Goal: Information Seeking & Learning: Find specific fact

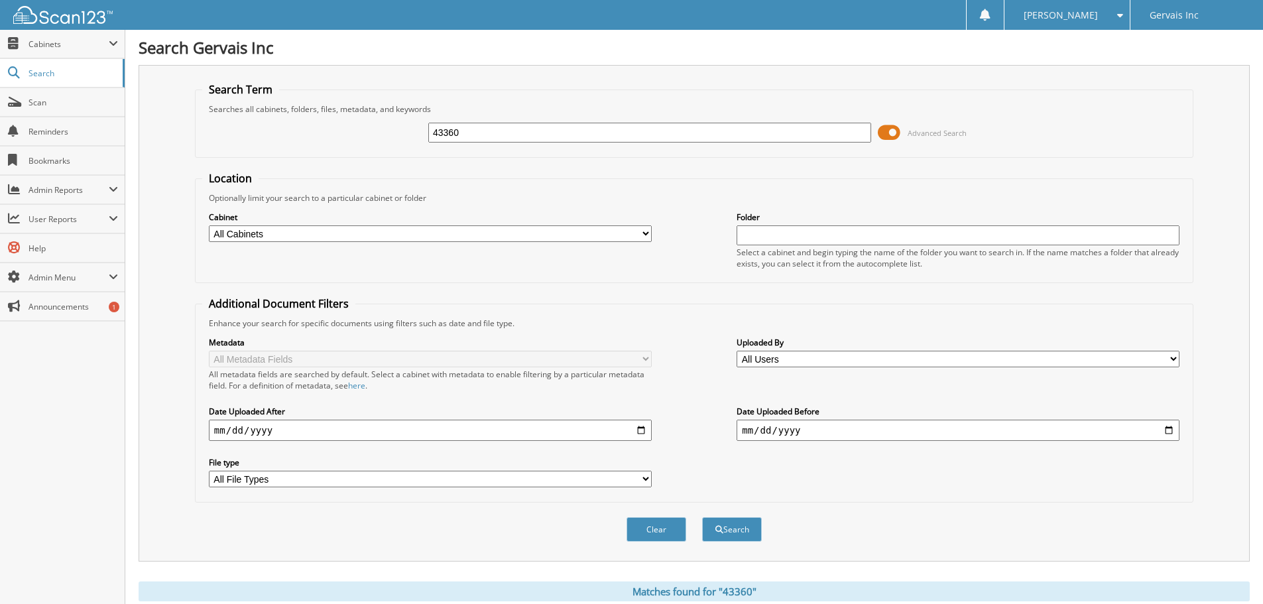
drag, startPoint x: 477, startPoint y: 135, endPoint x: 436, endPoint y: 143, distance: 41.9
click at [436, 143] on div "43360" at bounding box center [649, 132] width 443 height 23
type input "48674"
click at [702, 517] on button "Search" at bounding box center [732, 529] width 60 height 25
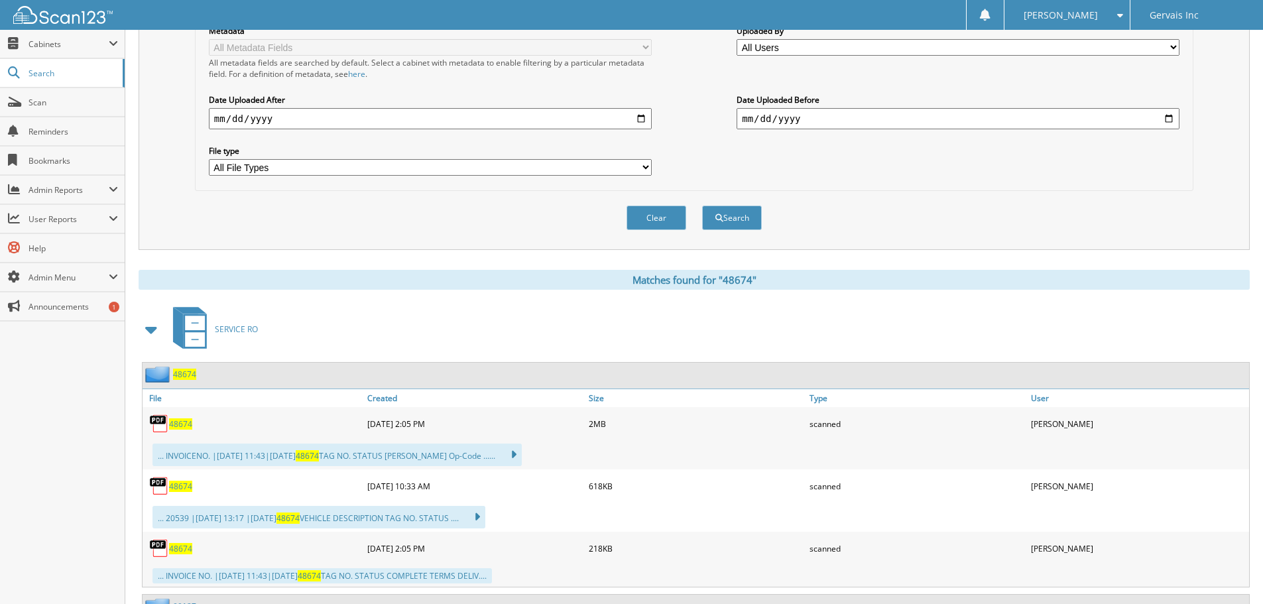
scroll to position [332, 0]
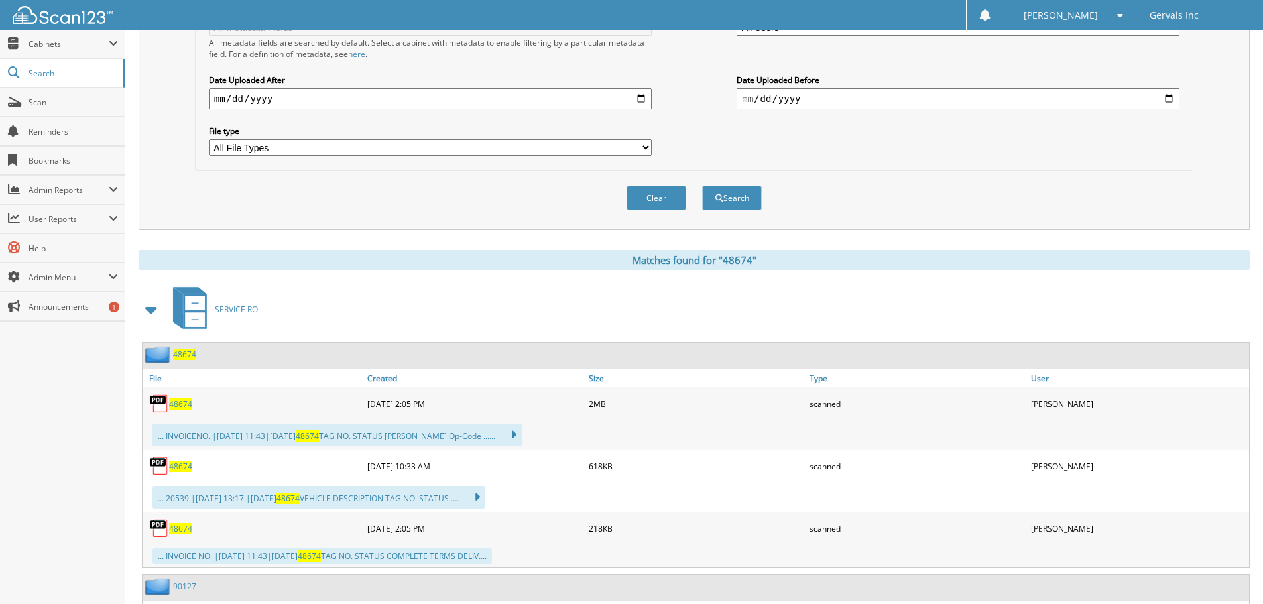
click at [188, 403] on span "48674" at bounding box center [180, 403] width 23 height 11
